Goal: Task Accomplishment & Management: Manage account settings

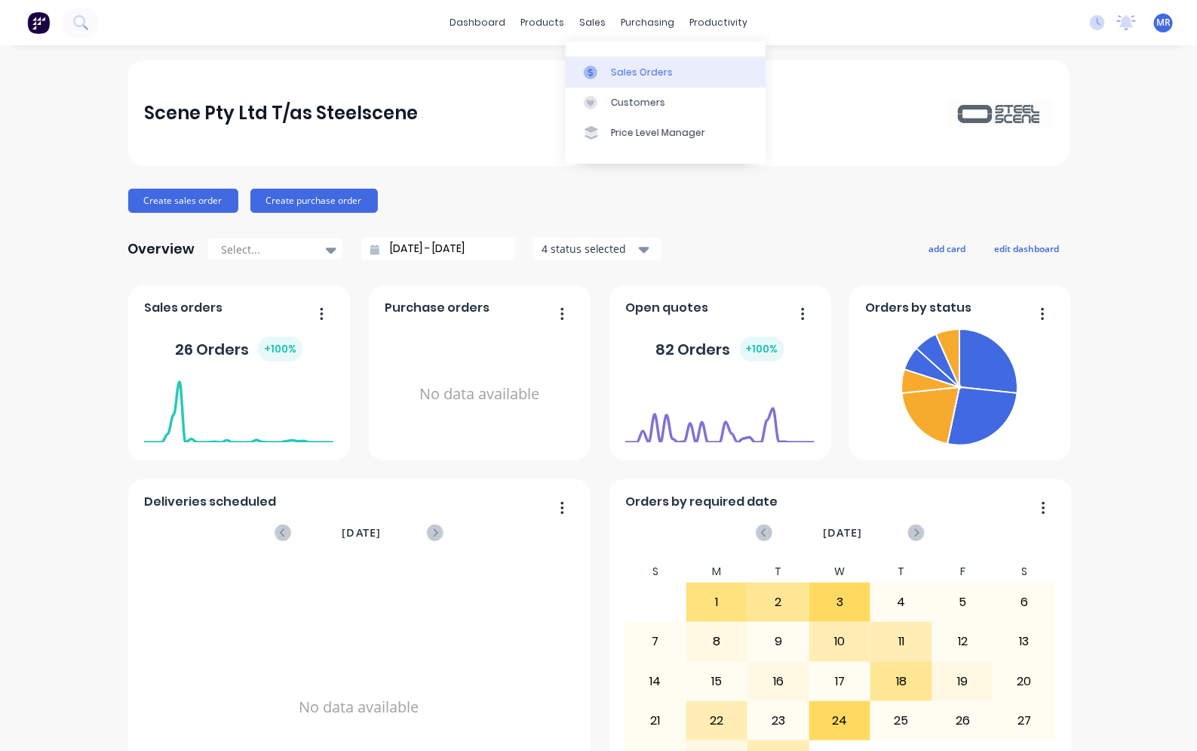
click at [649, 69] on div "Sales Orders" at bounding box center [642, 73] width 62 height 14
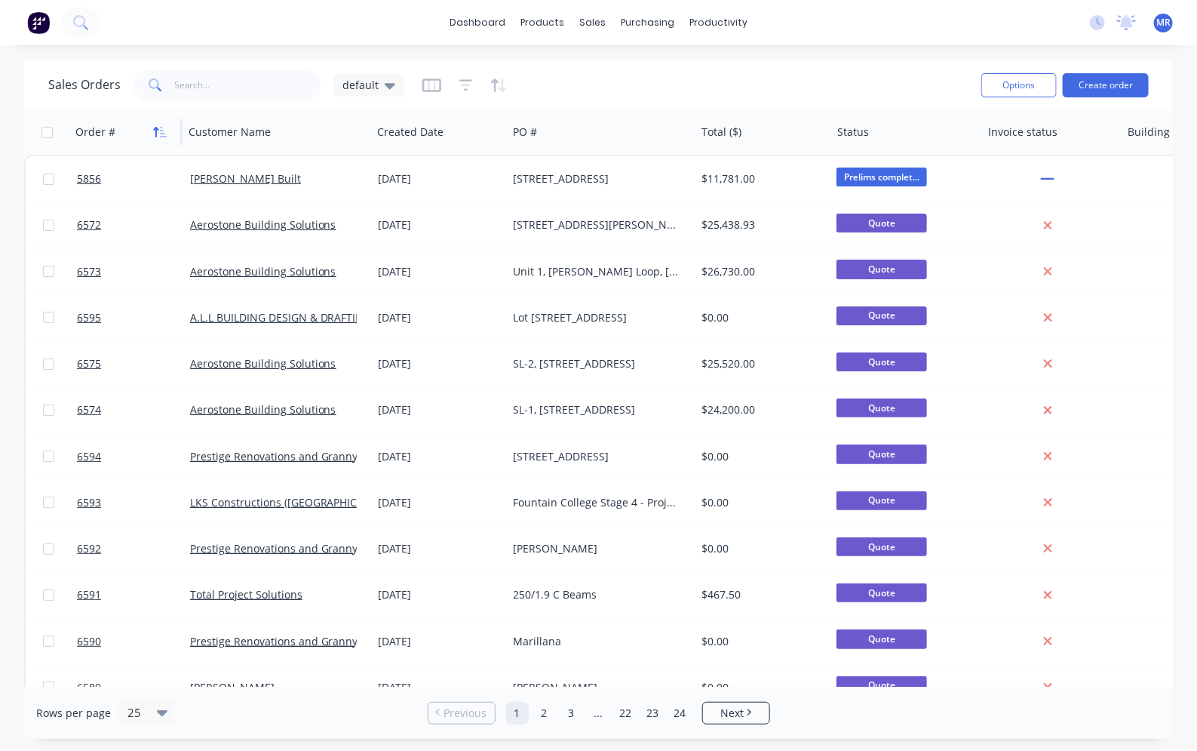
click at [160, 133] on icon "button" at bounding box center [160, 132] width 14 height 12
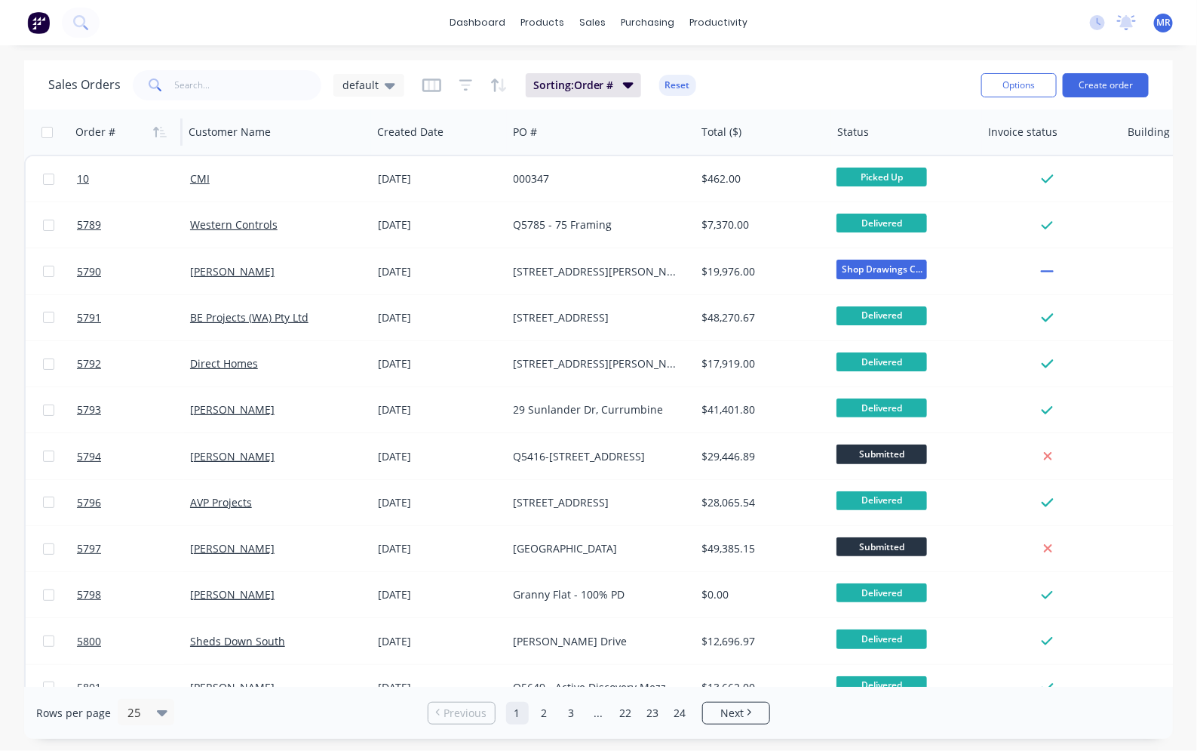
click at [160, 133] on icon "button" at bounding box center [163, 132] width 7 height 11
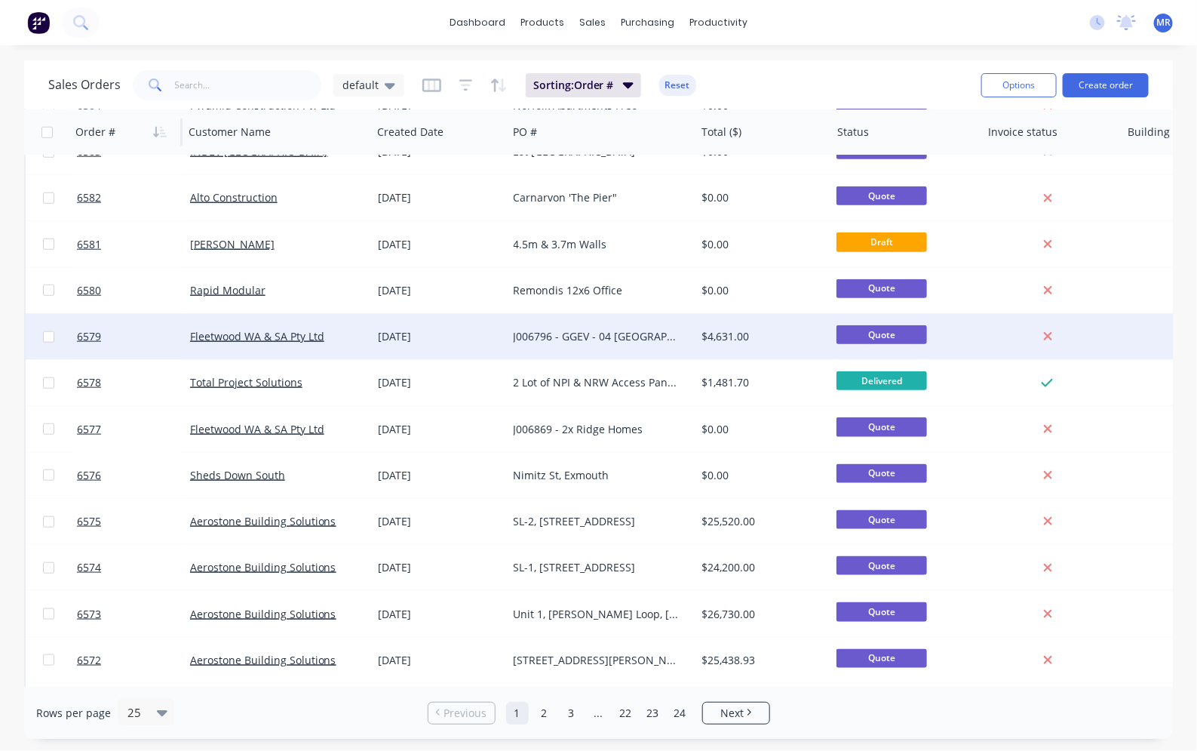
scroll to position [631, 0]
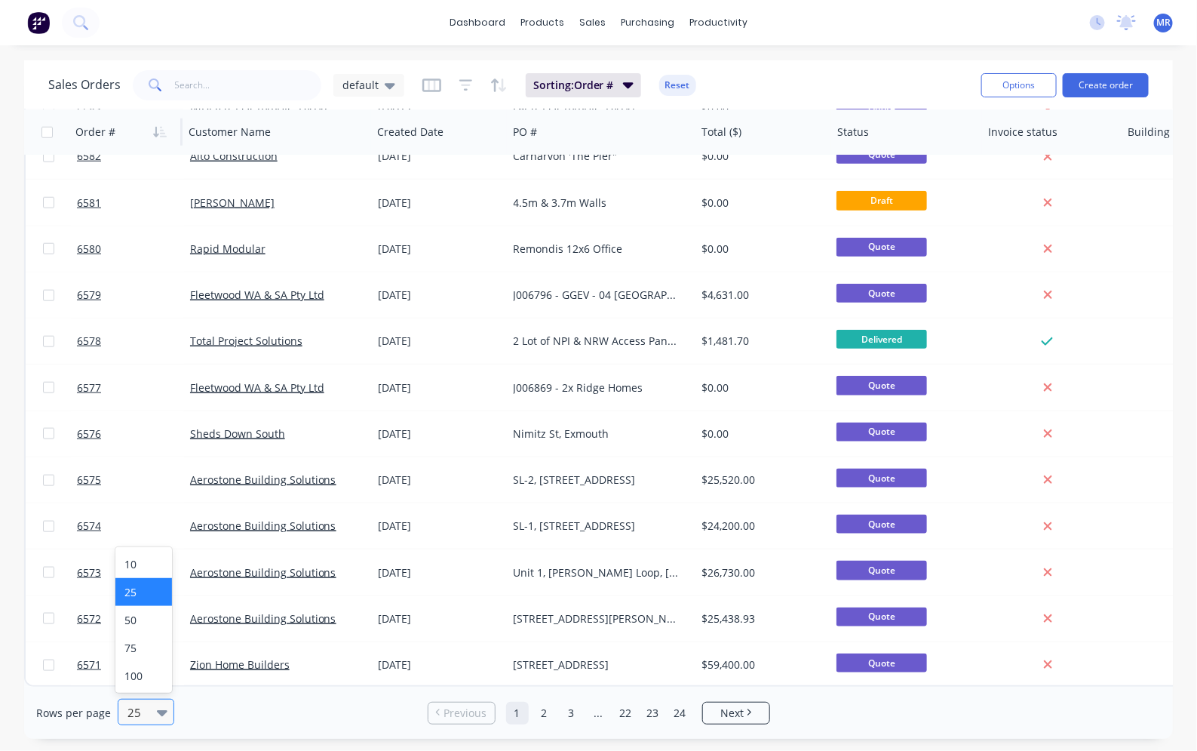
click at [158, 714] on icon at bounding box center [162, 713] width 11 height 6
click at [152, 680] on div "100" at bounding box center [143, 676] width 57 height 28
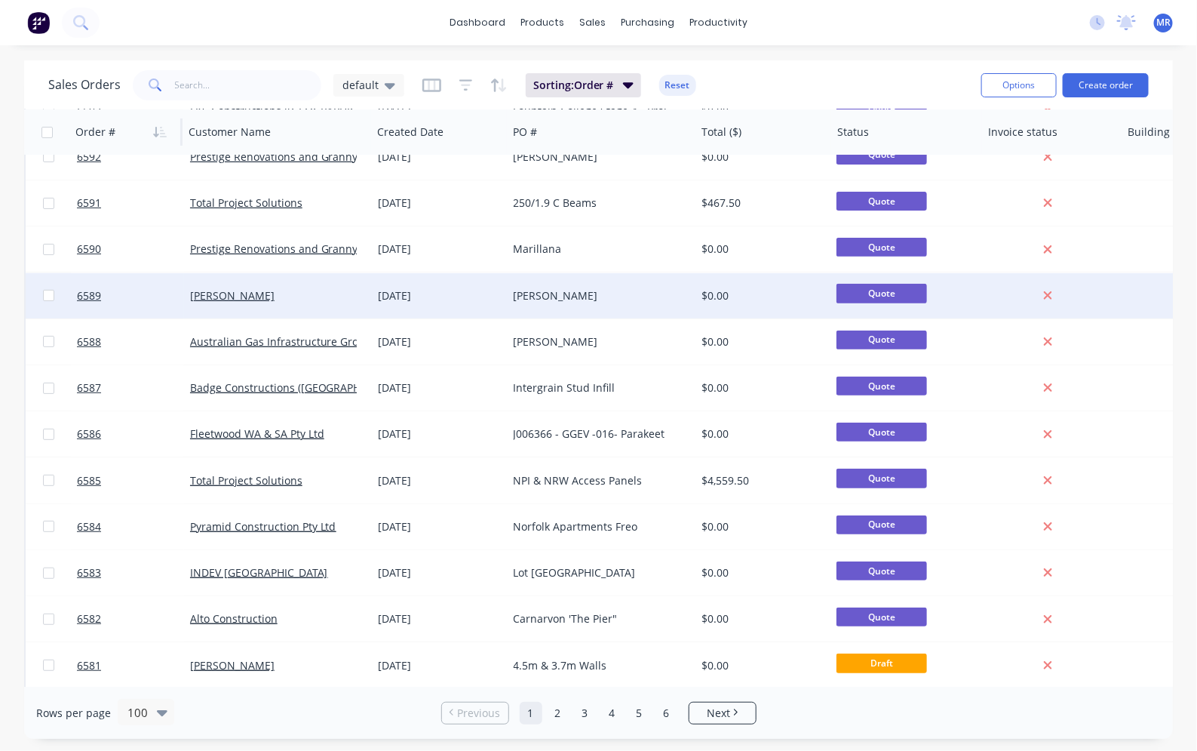
scroll to position [0, 0]
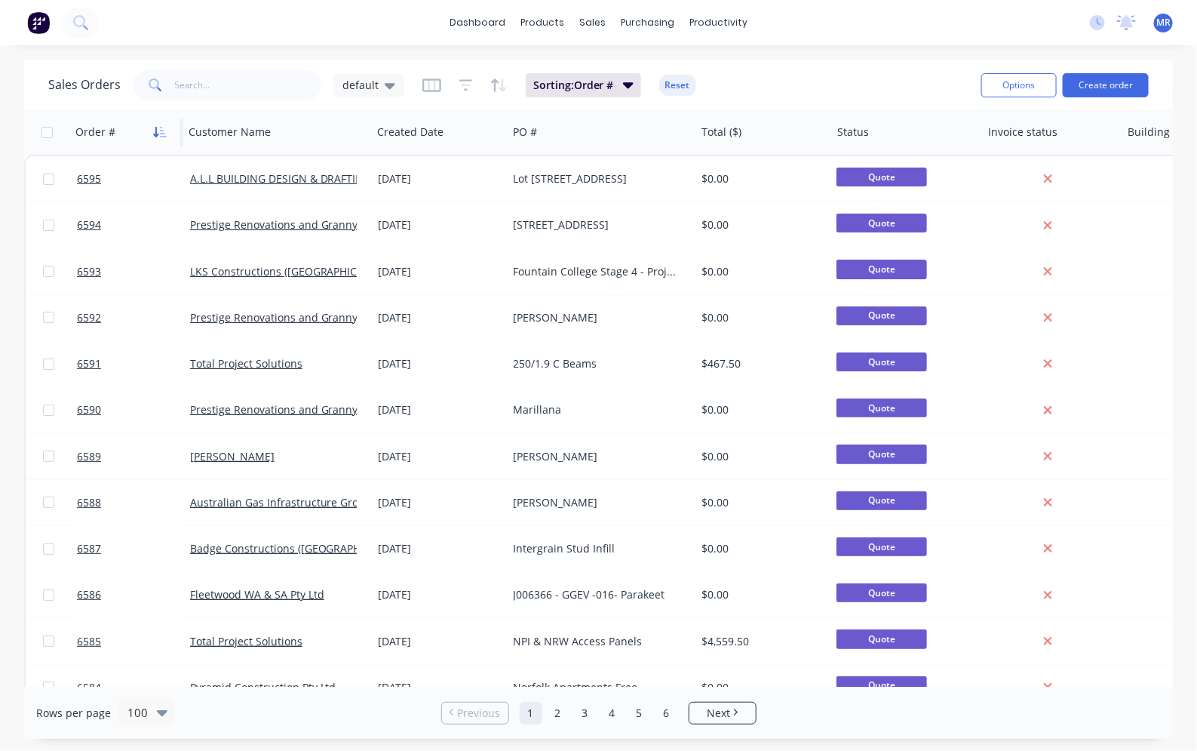
click at [159, 130] on icon "button" at bounding box center [160, 132] width 14 height 12
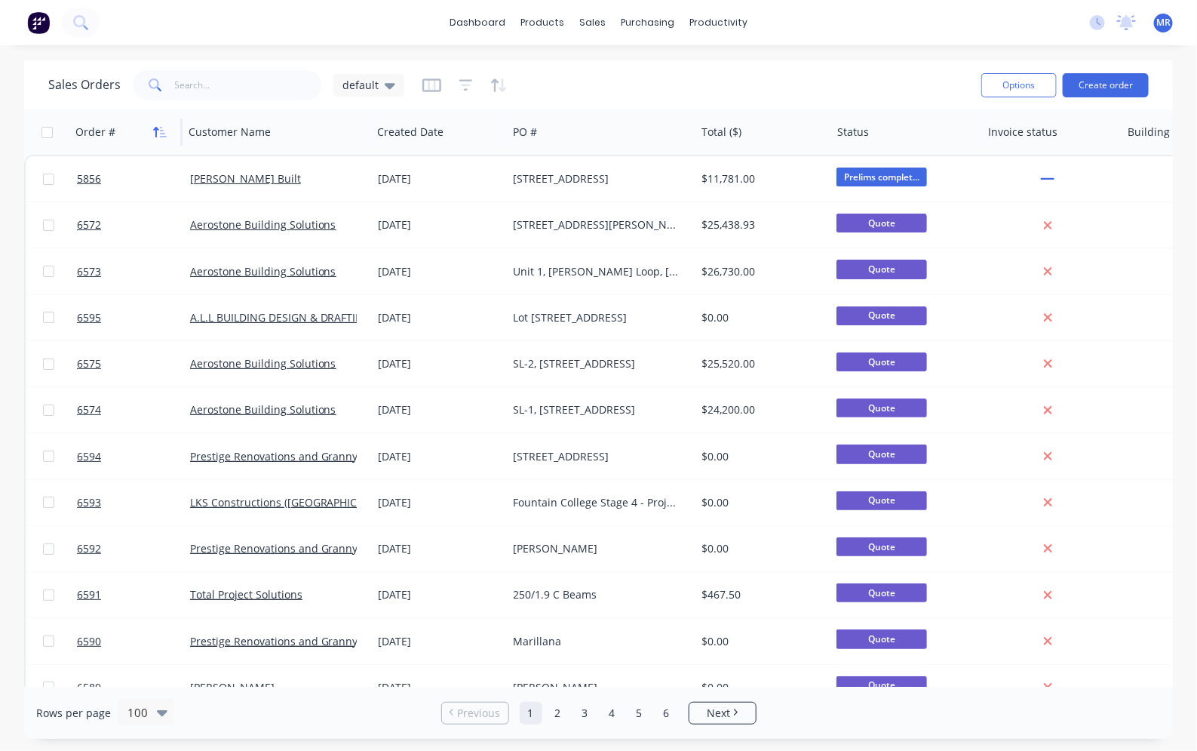
click at [157, 128] on icon "button" at bounding box center [156, 132] width 5 height 11
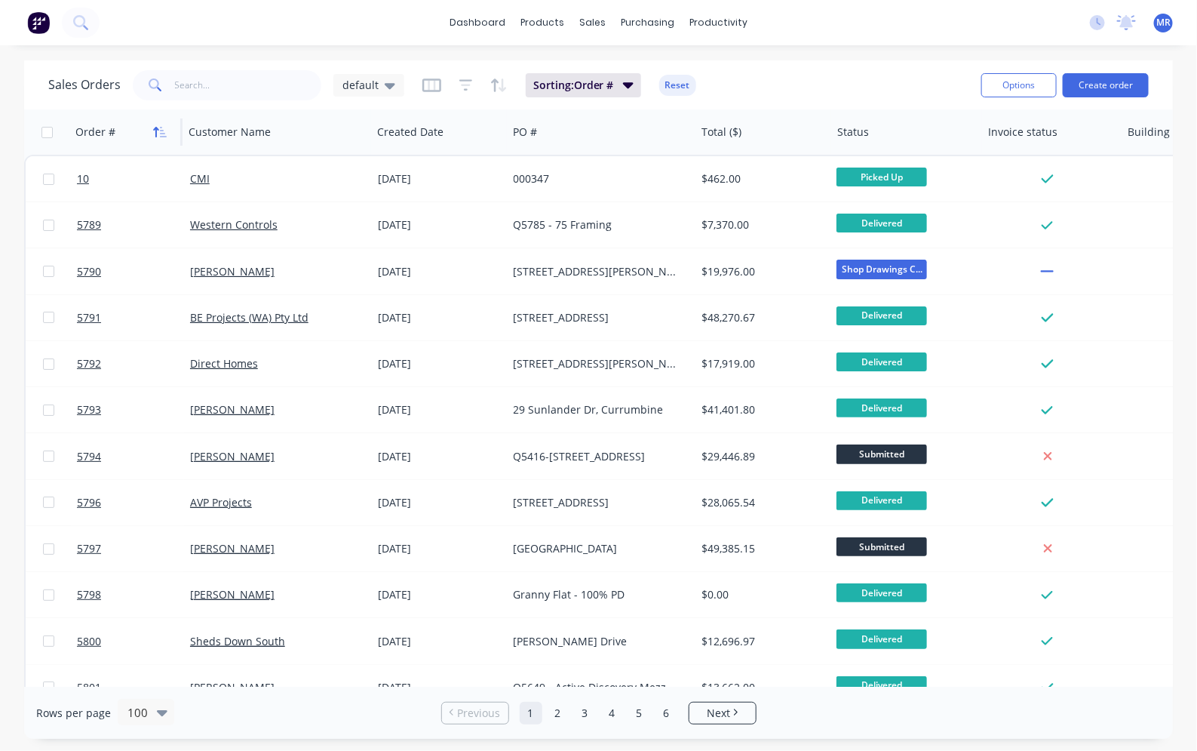
click at [153, 126] on icon "button" at bounding box center [160, 132] width 14 height 12
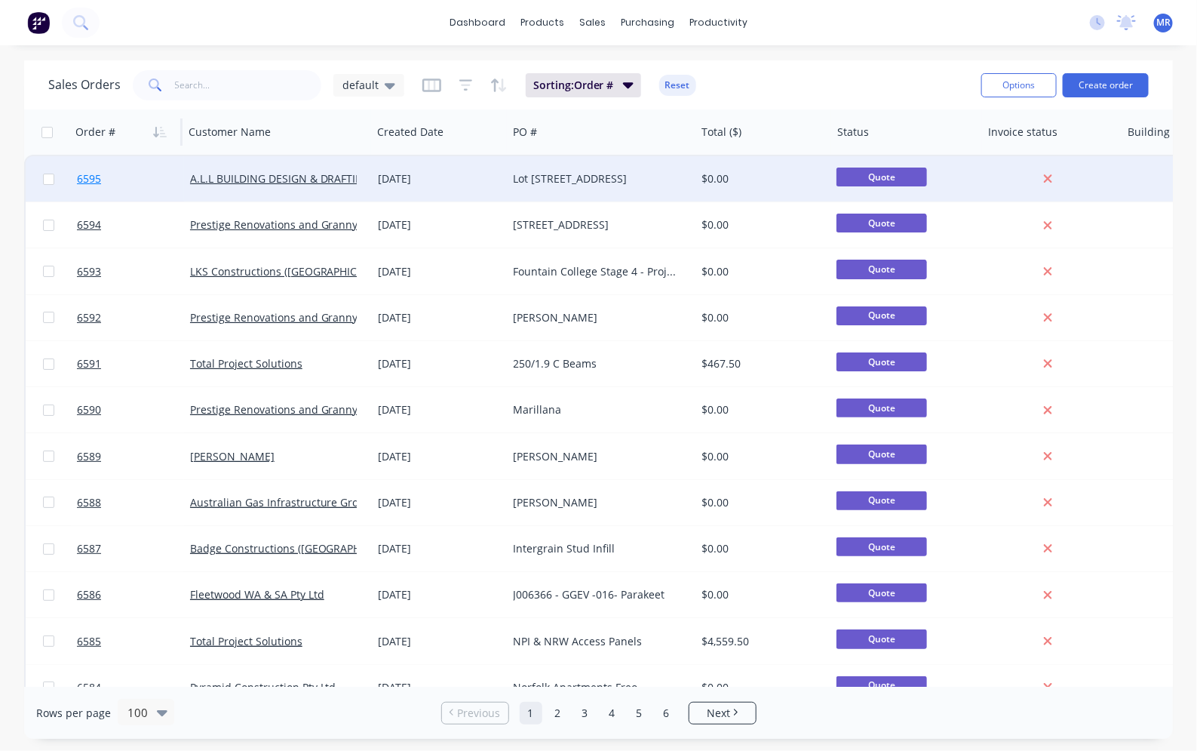
click at [149, 176] on link "6595" at bounding box center [133, 178] width 113 height 45
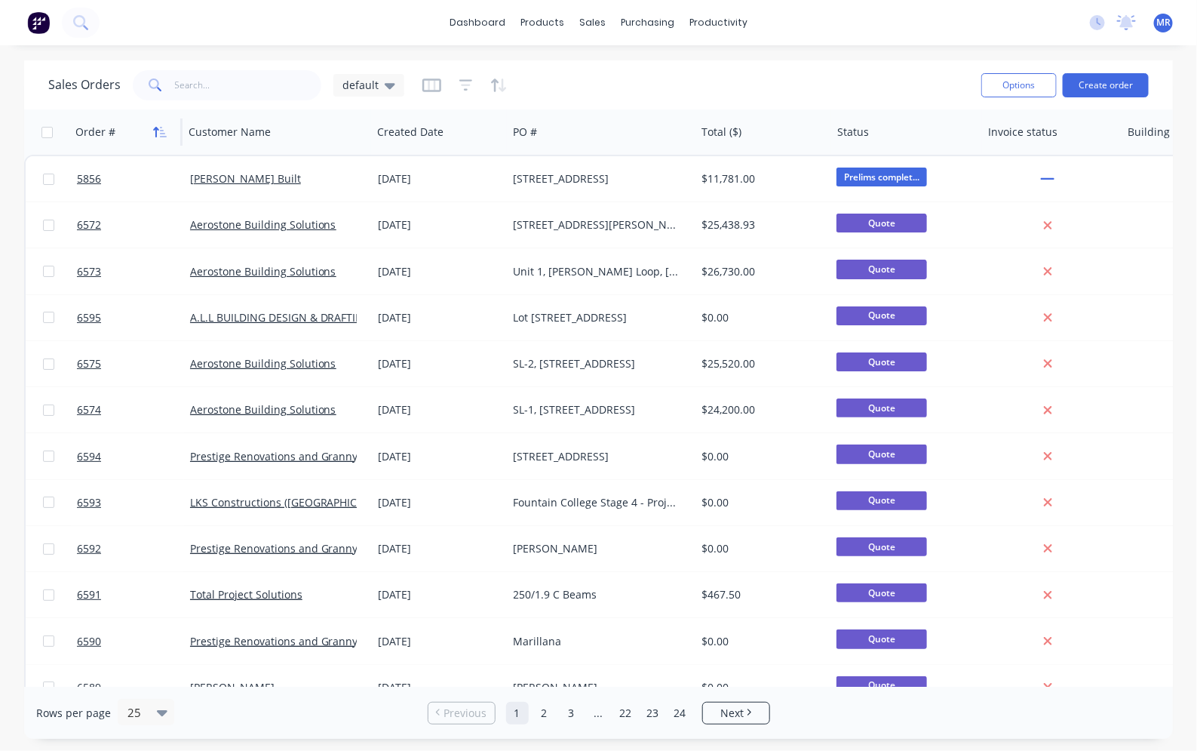
click at [164, 129] on icon "button" at bounding box center [160, 132] width 14 height 12
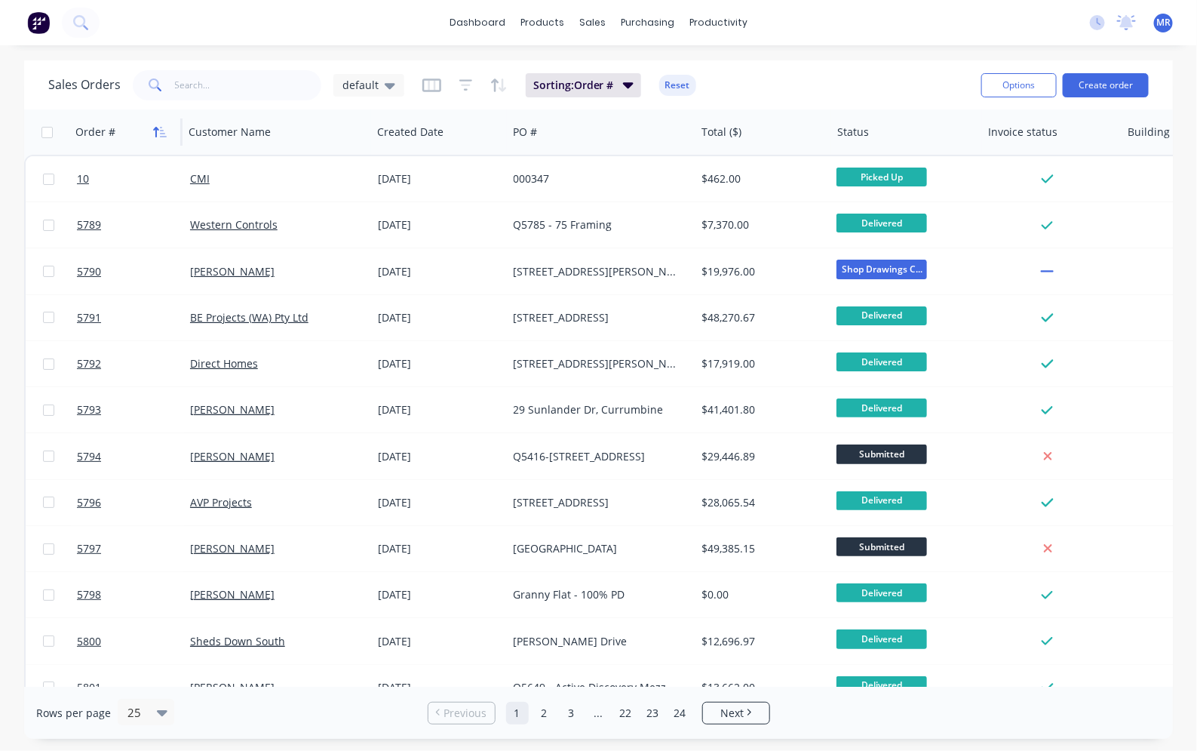
click at [164, 129] on icon "button" at bounding box center [160, 132] width 14 height 12
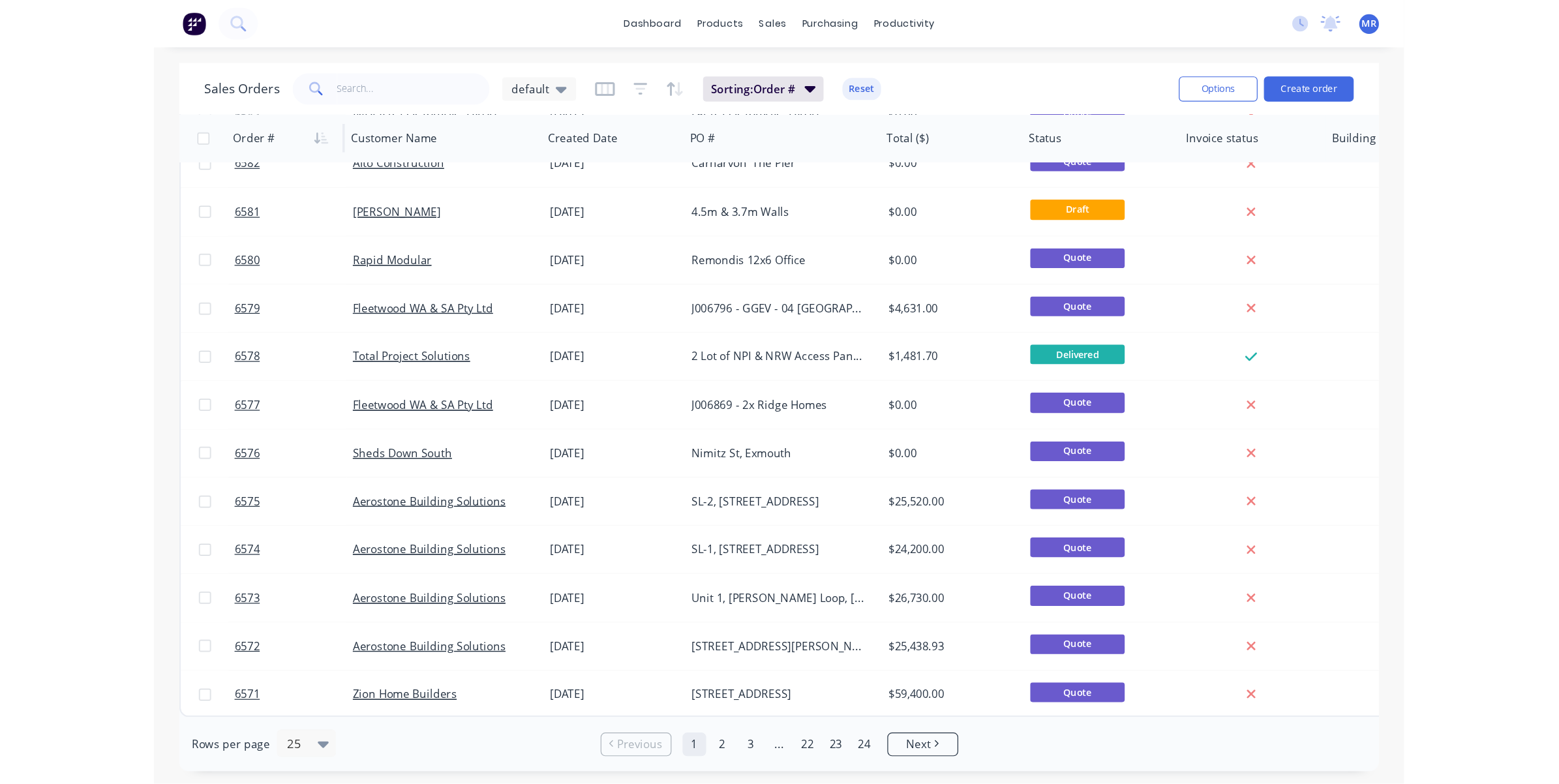
scroll to position [403, 0]
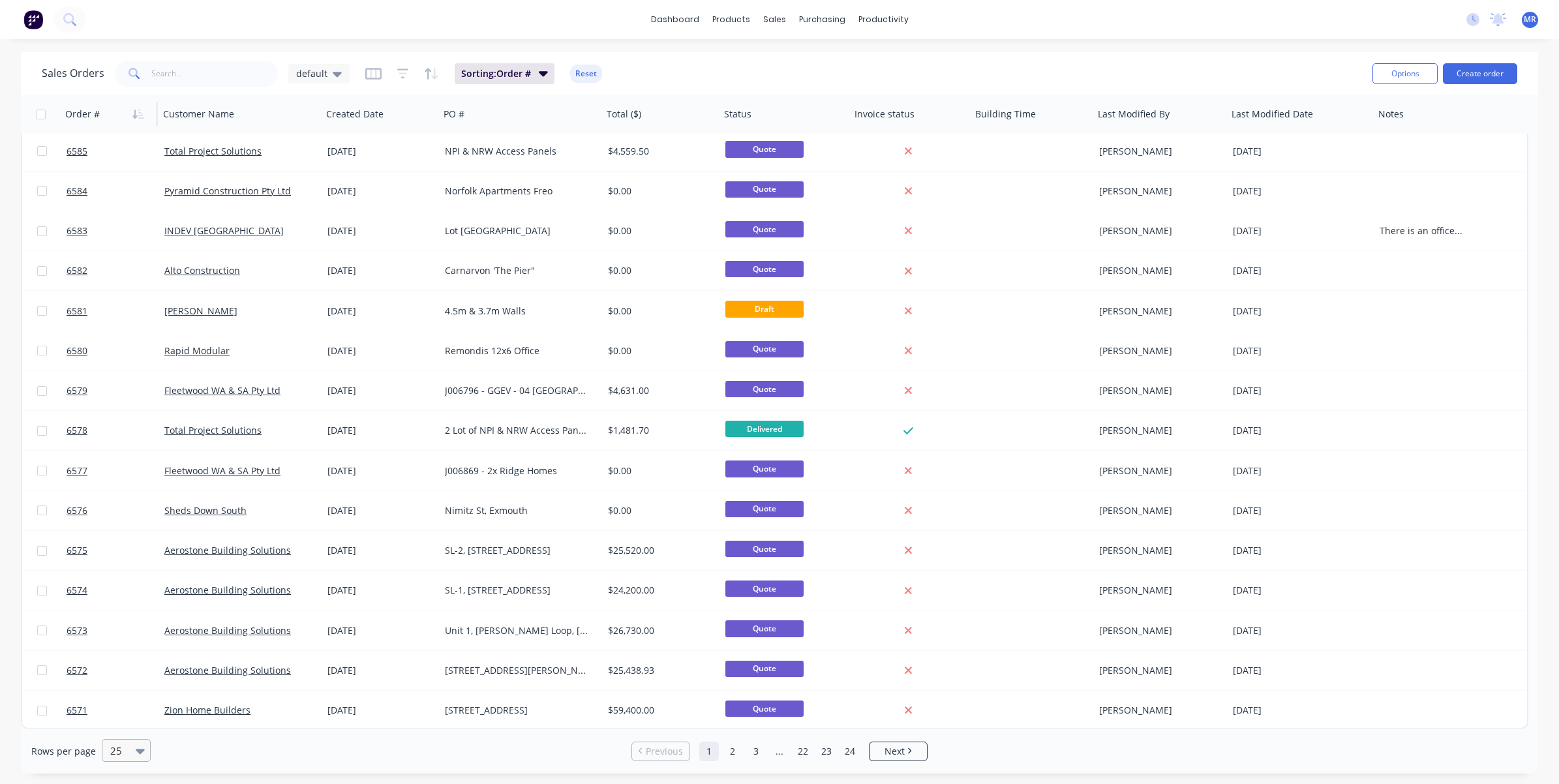
click at [131, 648] on div "25" at bounding box center [119, 750] width 30 height 22
click at [123, 648] on div "100" at bounding box center [124, 720] width 49 height 24
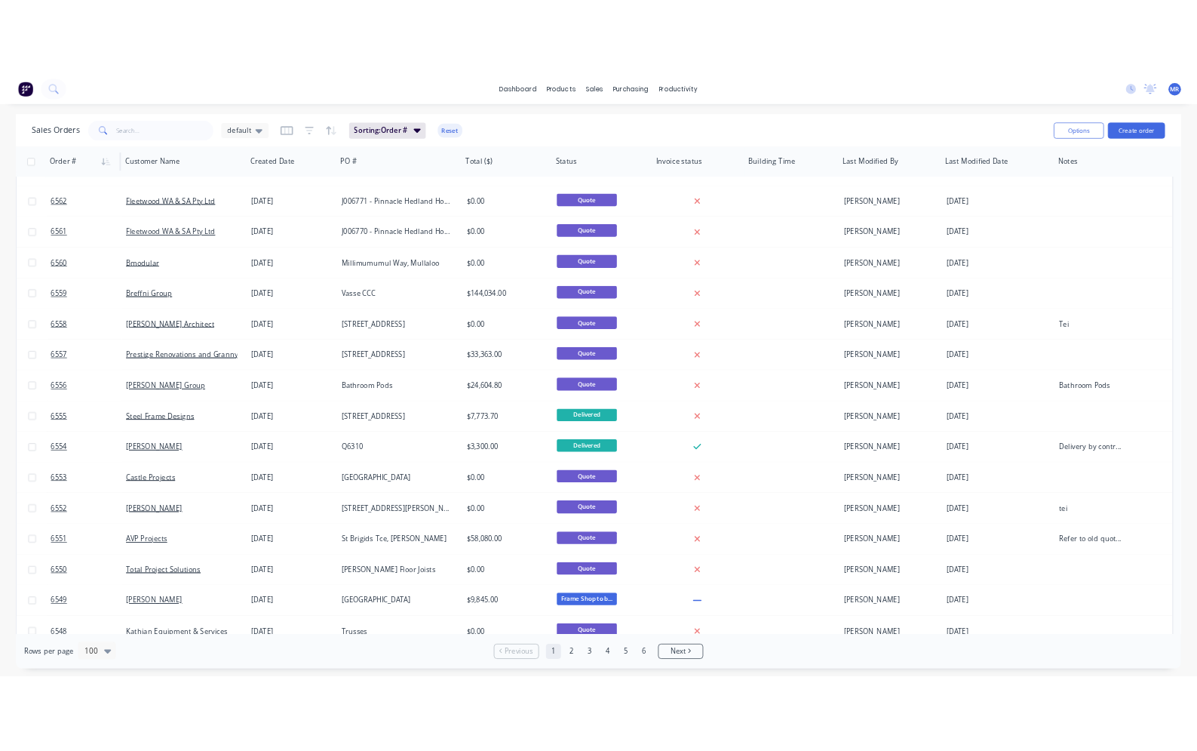
scroll to position [1509, 0]
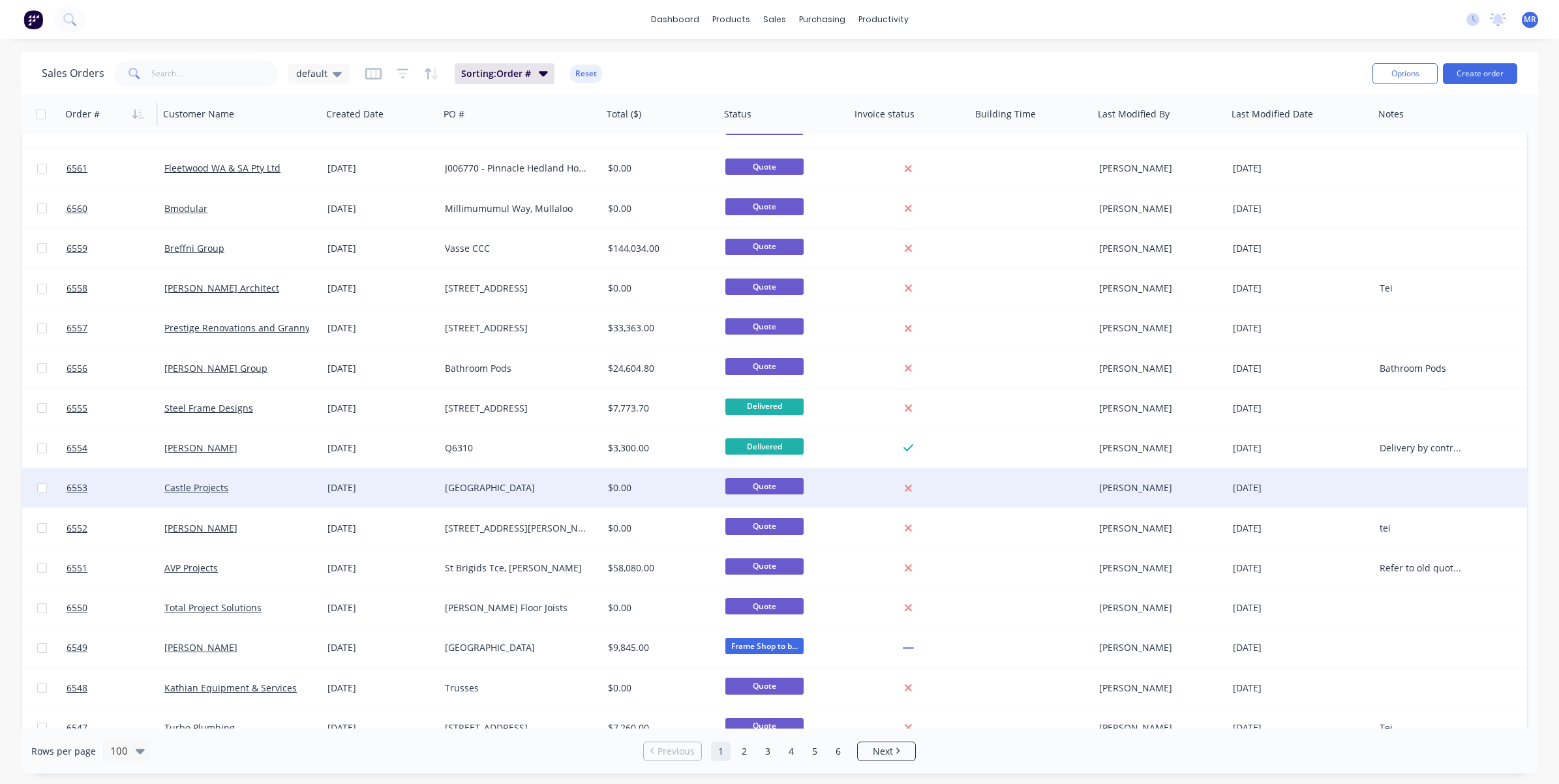
click at [1035, 489] on div at bounding box center [1423, 488] width 98 height 39
drag, startPoint x: 1430, startPoint y: 480, endPoint x: 1407, endPoint y: 477, distance: 23.2
click at [1035, 477] on div "Leicesst" at bounding box center [1423, 478] width 95 height 18
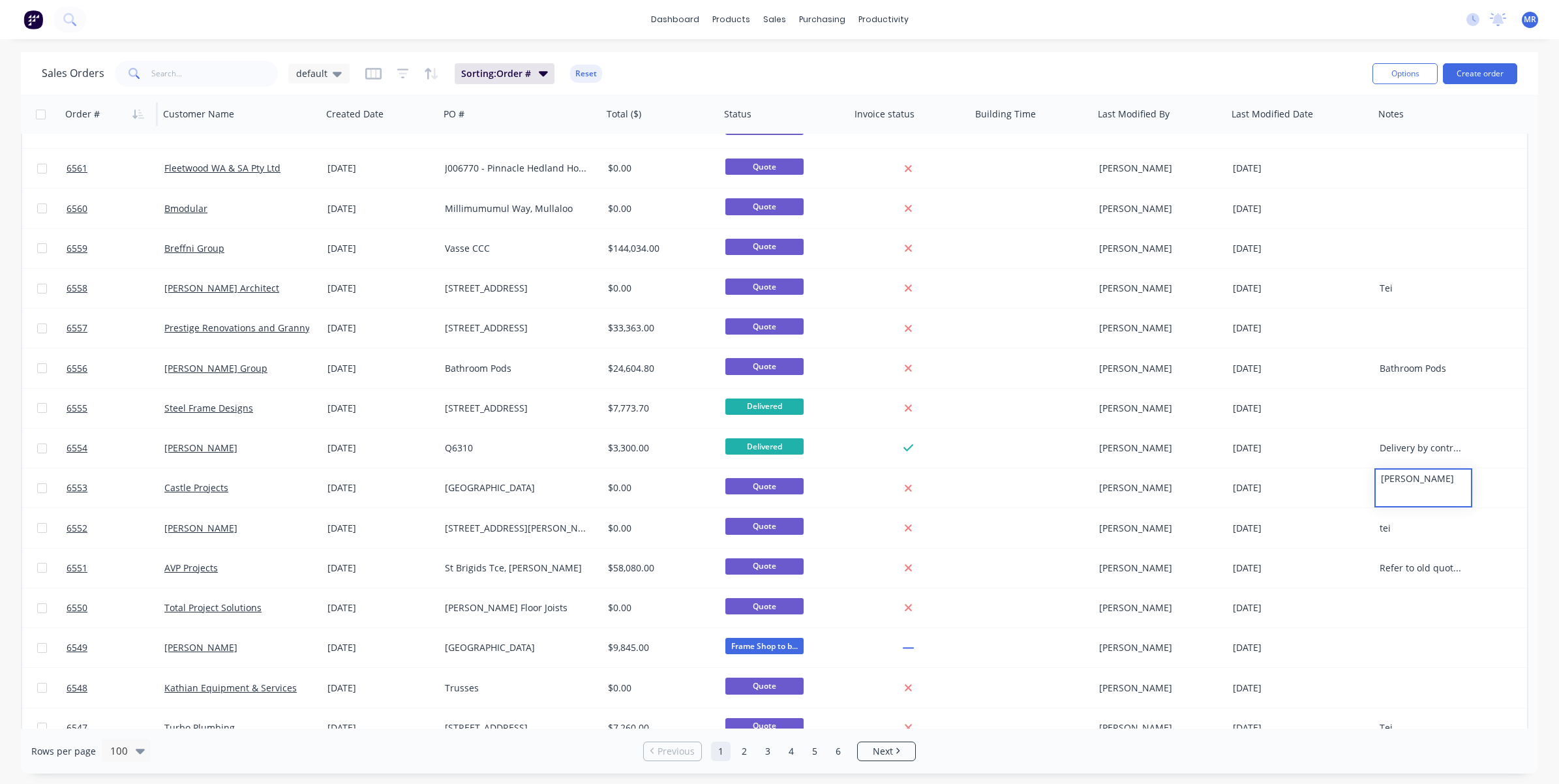
click at [1035, 47] on div "dashboard products sales purchasing productivity dashboard products Product Cat…" at bounding box center [779, 392] width 1559 height 784
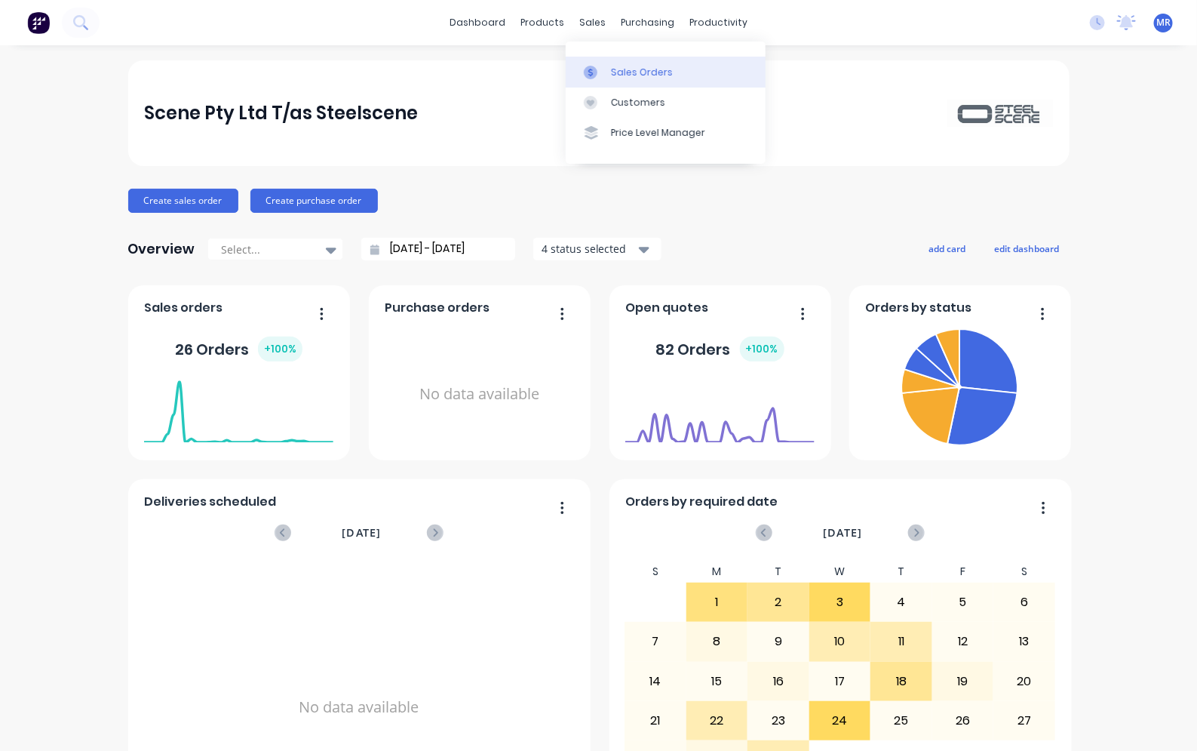
click at [622, 66] on div "Sales Orders" at bounding box center [642, 73] width 62 height 14
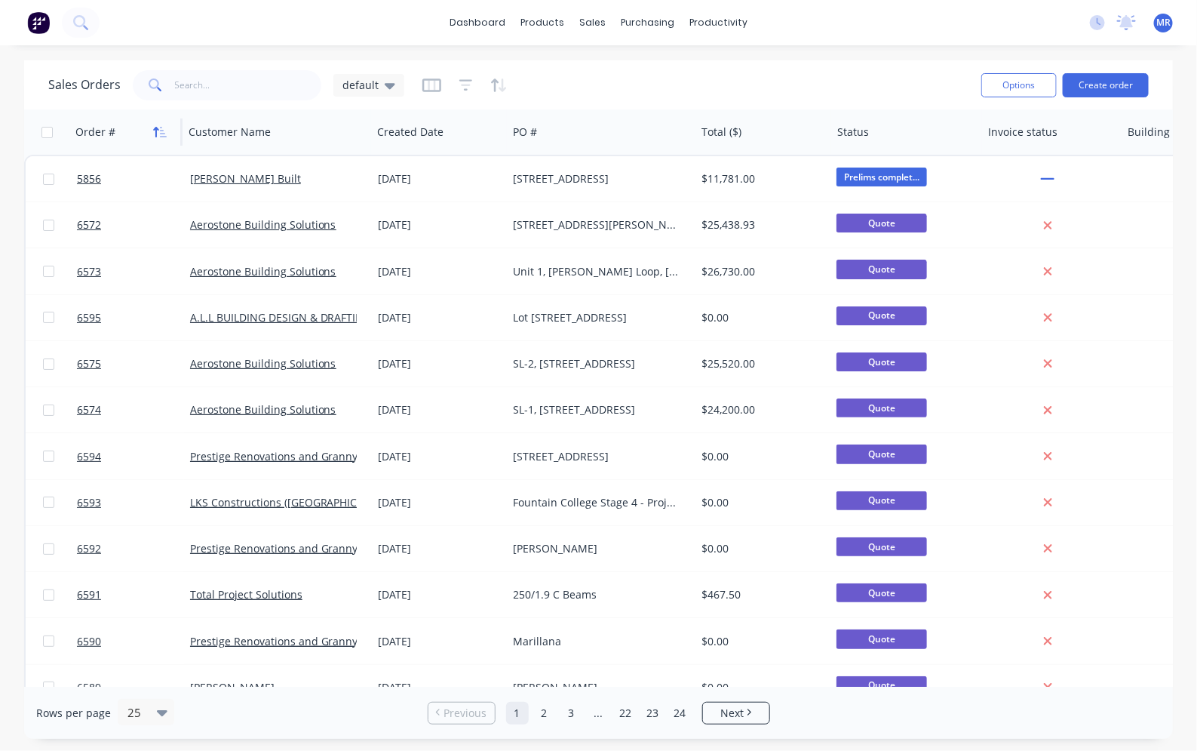
click at [162, 128] on icon "button" at bounding box center [160, 132] width 14 height 12
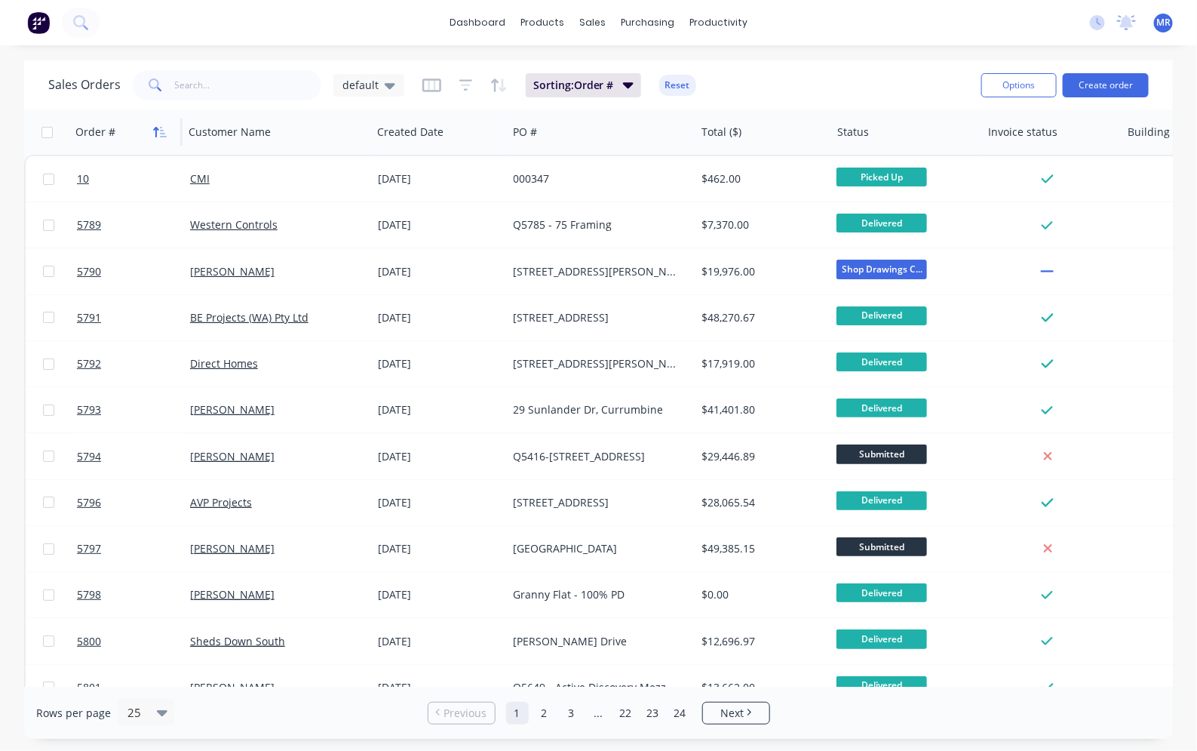
click at [163, 126] on icon "button" at bounding box center [160, 132] width 14 height 12
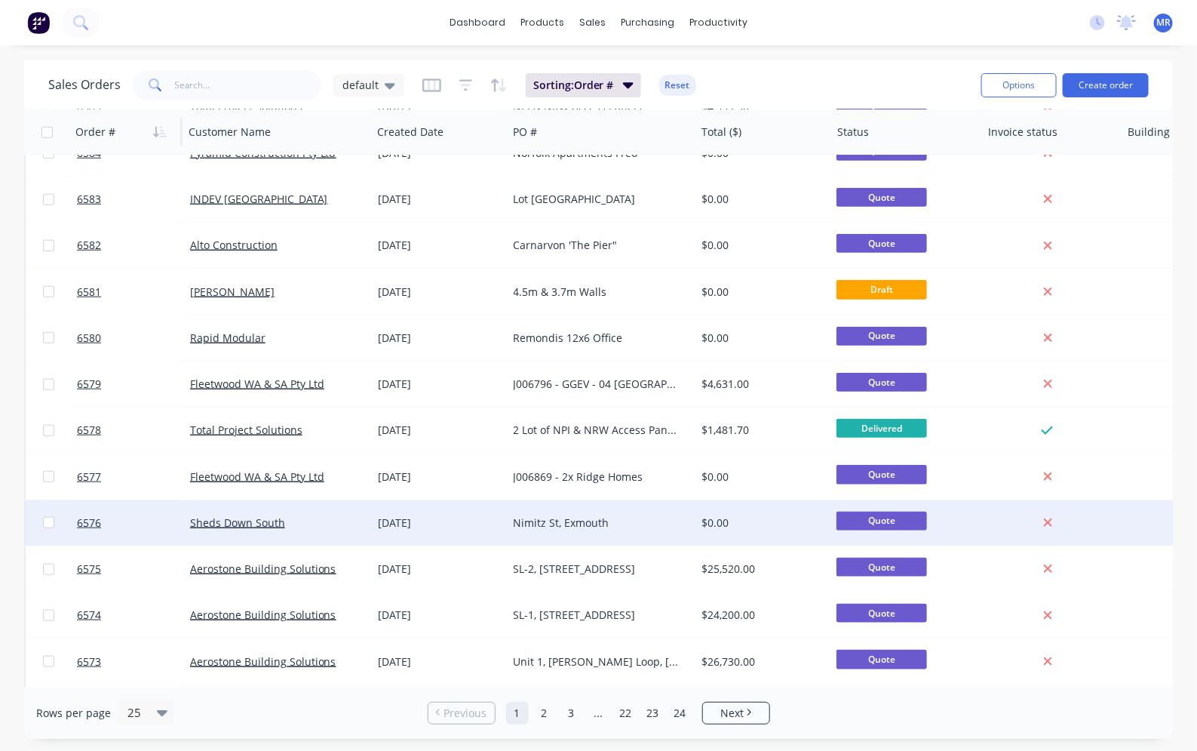
scroll to position [631, 0]
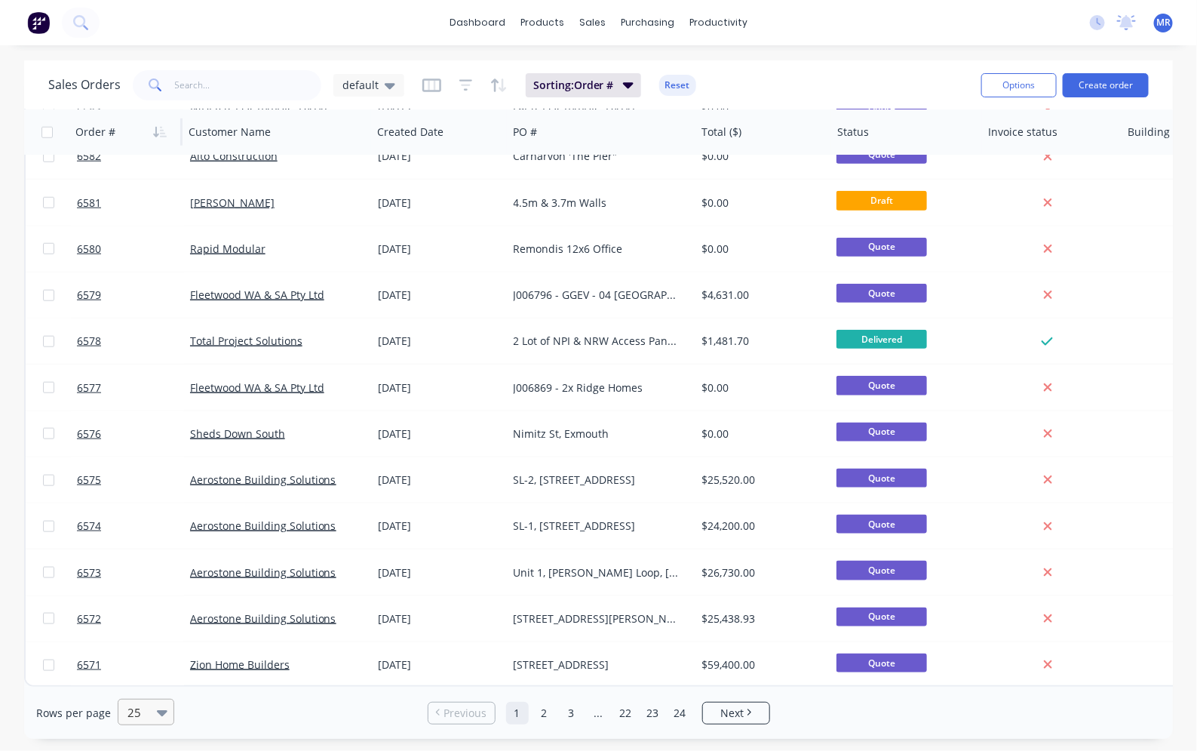
click at [162, 711] on icon at bounding box center [162, 713] width 11 height 6
click at [143, 681] on div "100" at bounding box center [143, 676] width 57 height 28
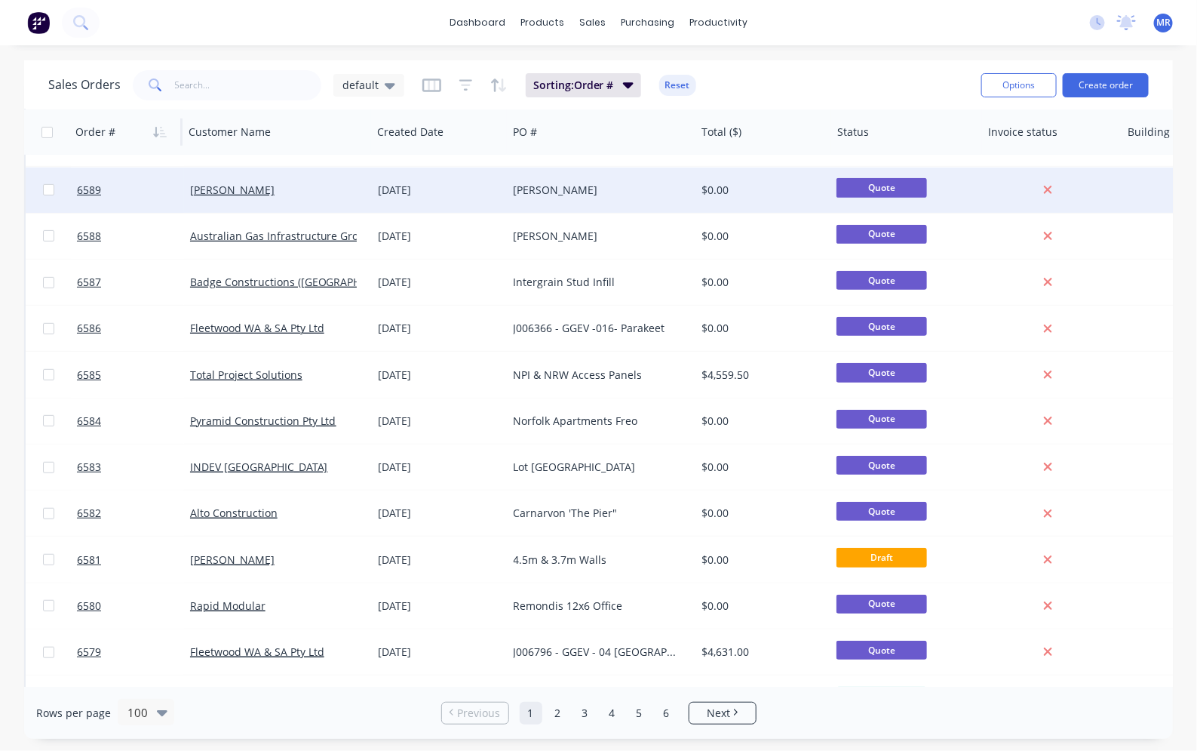
scroll to position [0, 0]
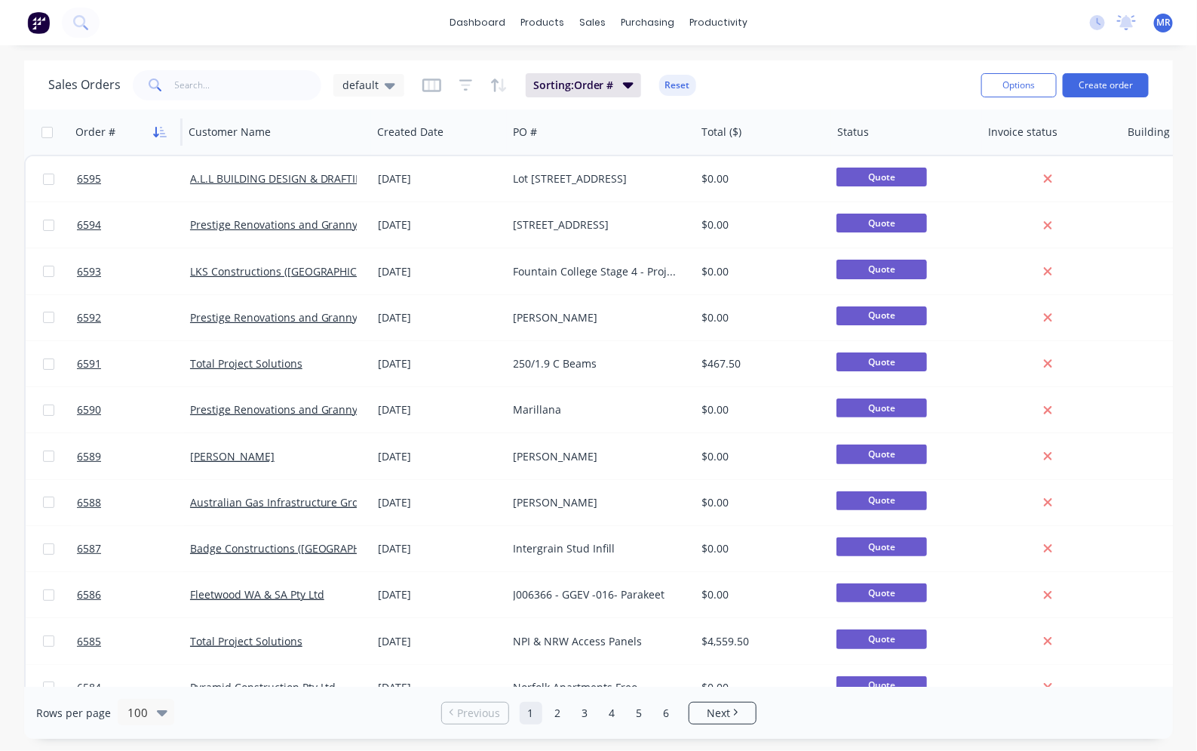
click at [163, 130] on icon "button" at bounding box center [163, 132] width 7 height 11
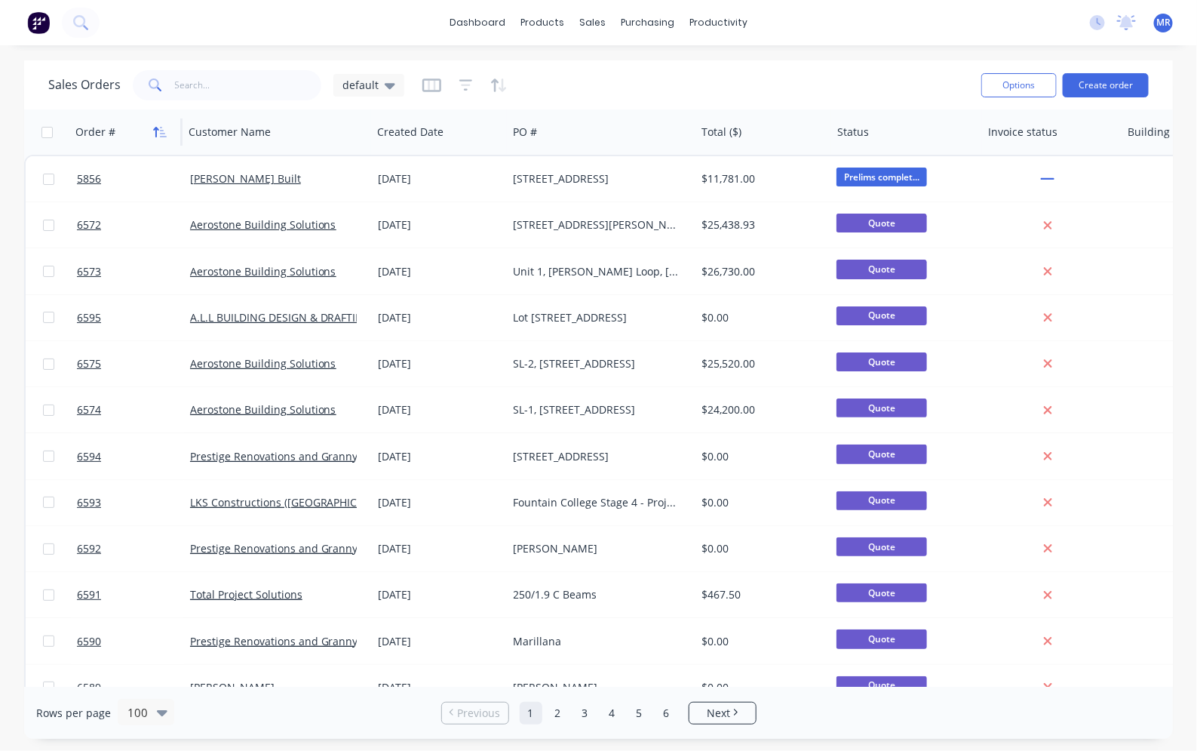
click at [158, 127] on icon "button" at bounding box center [160, 132] width 14 height 12
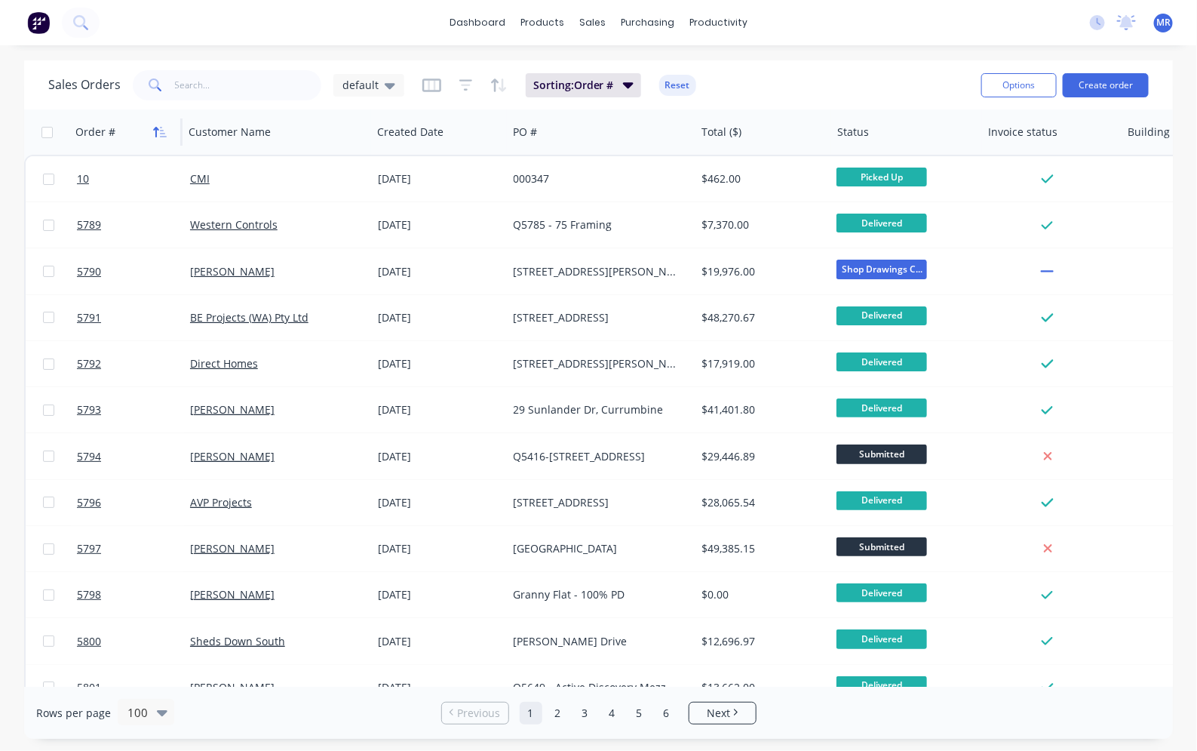
click at [163, 131] on icon "button" at bounding box center [160, 132] width 14 height 12
